Goal: Task Accomplishment & Management: Manage account settings

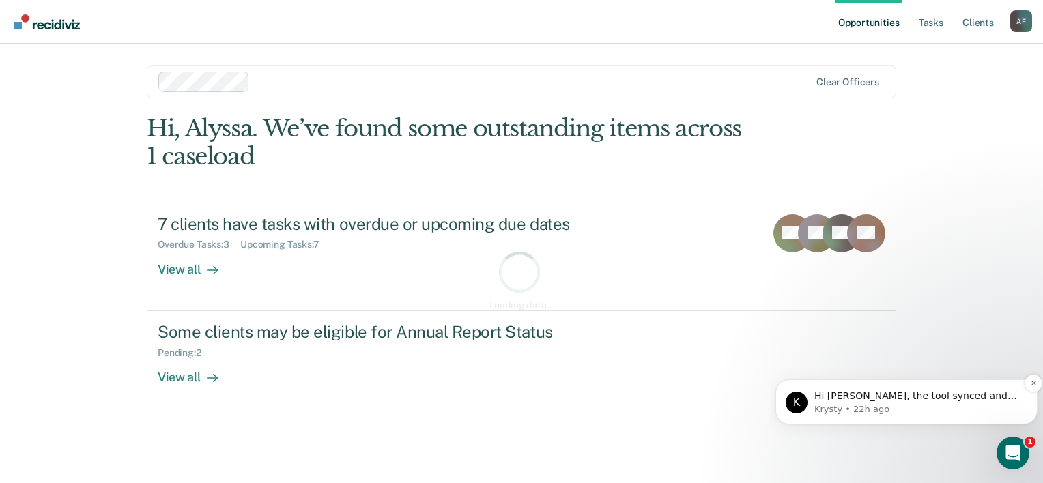
click at [821, 397] on span "Hi [PERSON_NAME], the tool synced and these clients have been removed from your…" at bounding box center [916, 410] width 203 height 38
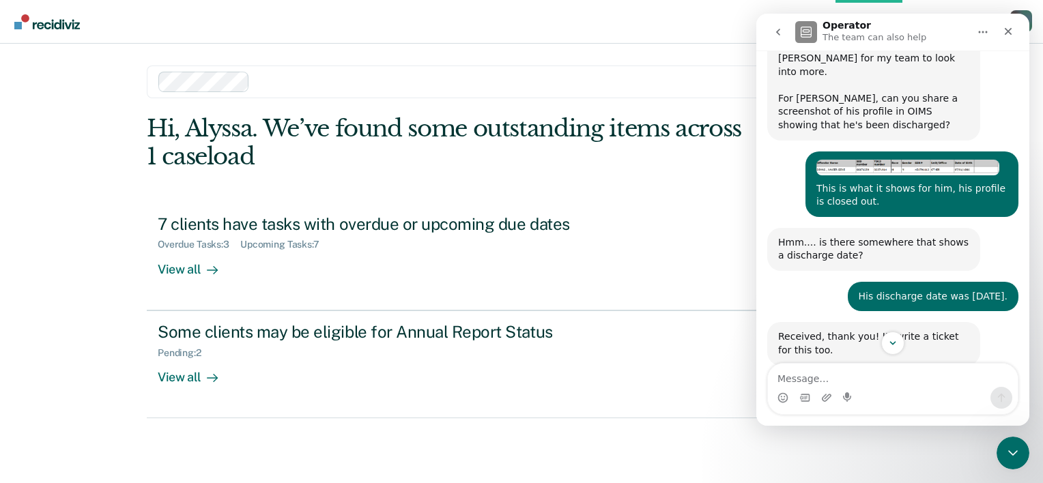
scroll to position [582, 0]
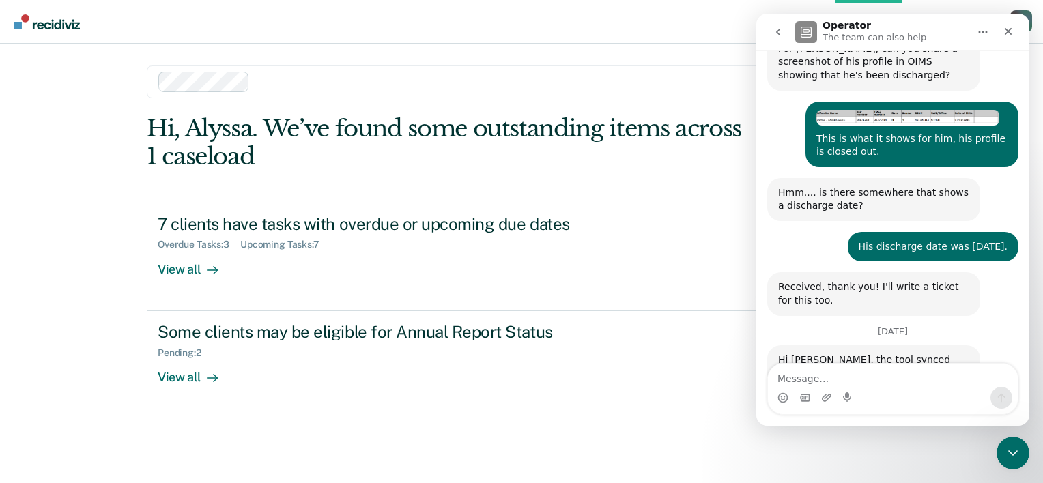
click at [857, 380] on textarea "Message…" at bounding box center [893, 375] width 250 height 23
type textarea "Thank you!"
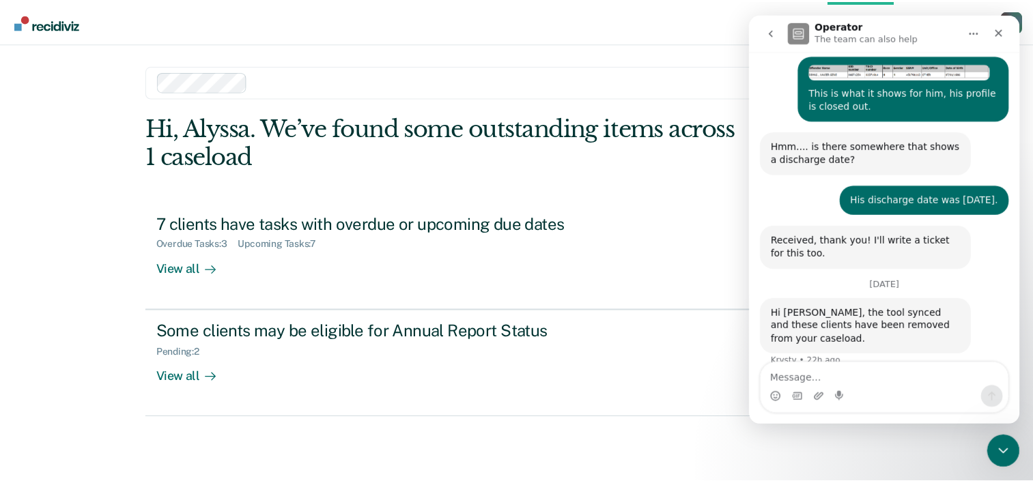
scroll to position [642, 0]
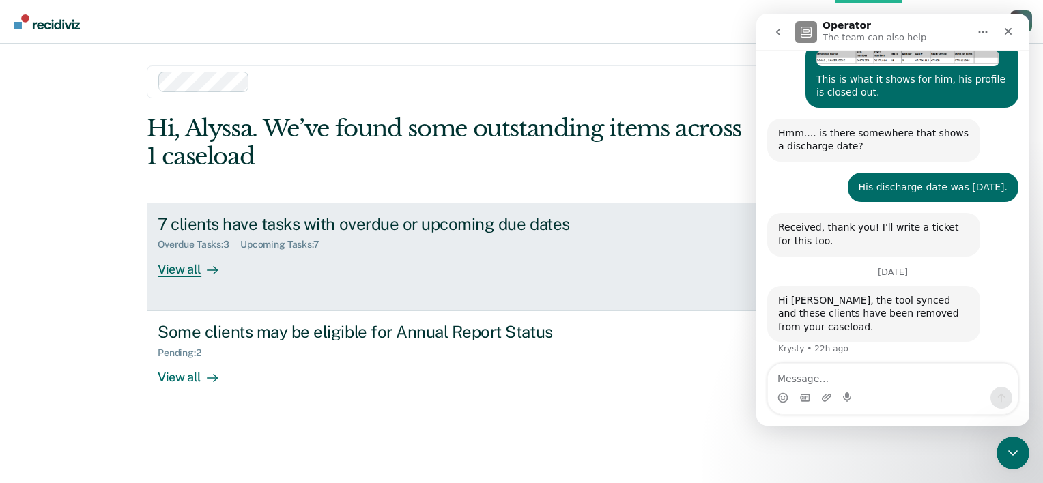
click at [210, 253] on div "View all" at bounding box center [196, 264] width 76 height 27
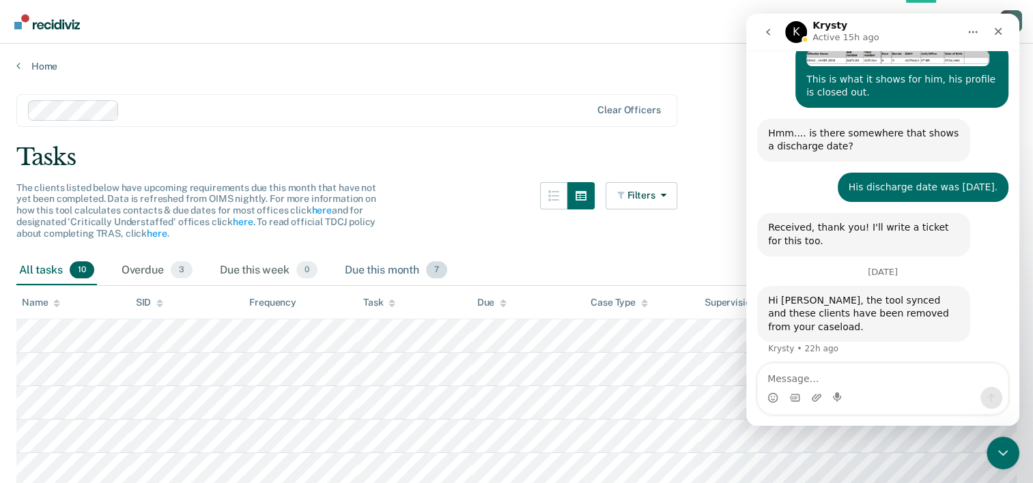
click at [368, 264] on div "Due this month 7" at bounding box center [396, 271] width 108 height 30
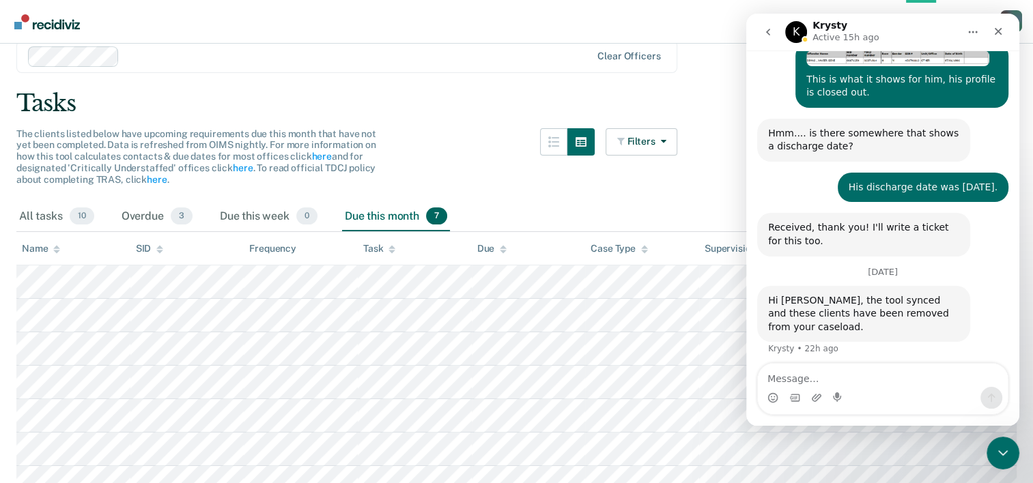
scroll to position [131, 0]
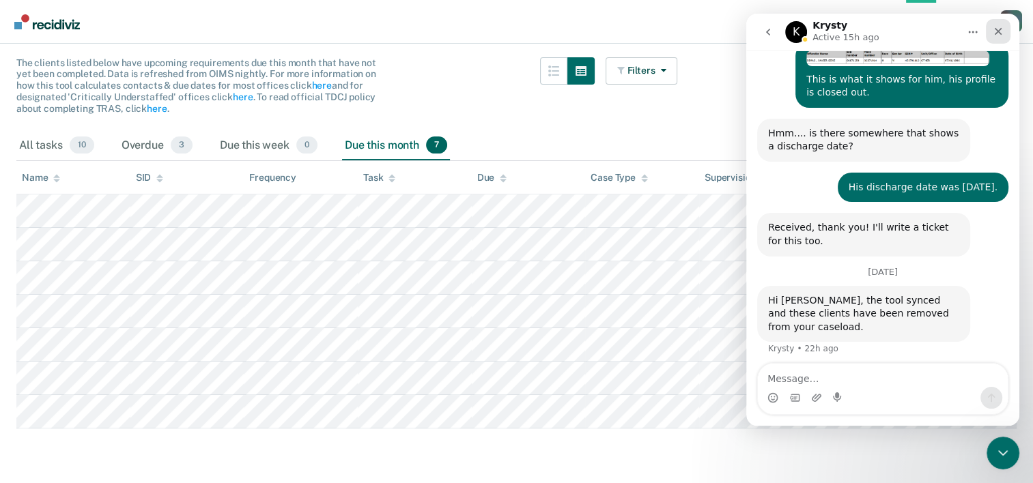
click at [1000, 27] on icon "Close" at bounding box center [998, 31] width 11 height 11
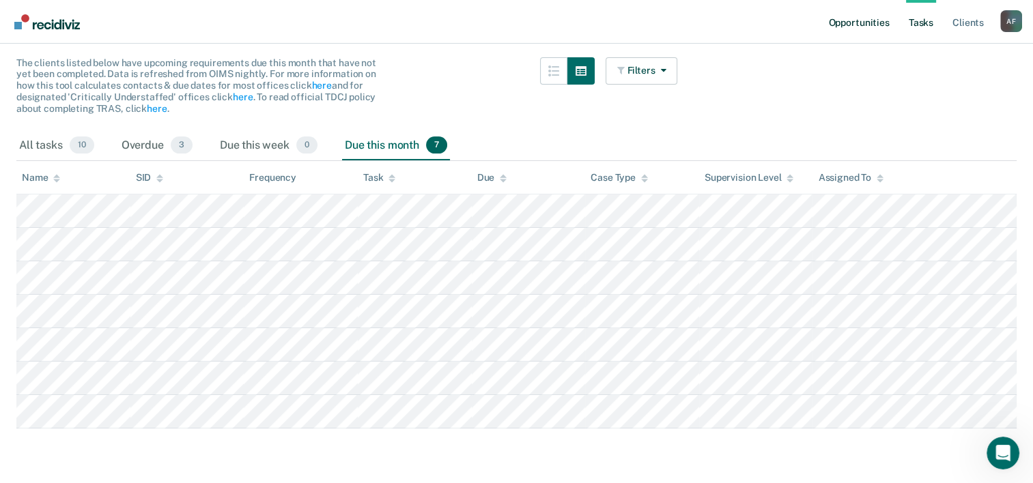
scroll to position [642, 0]
